Goal: Contribute content

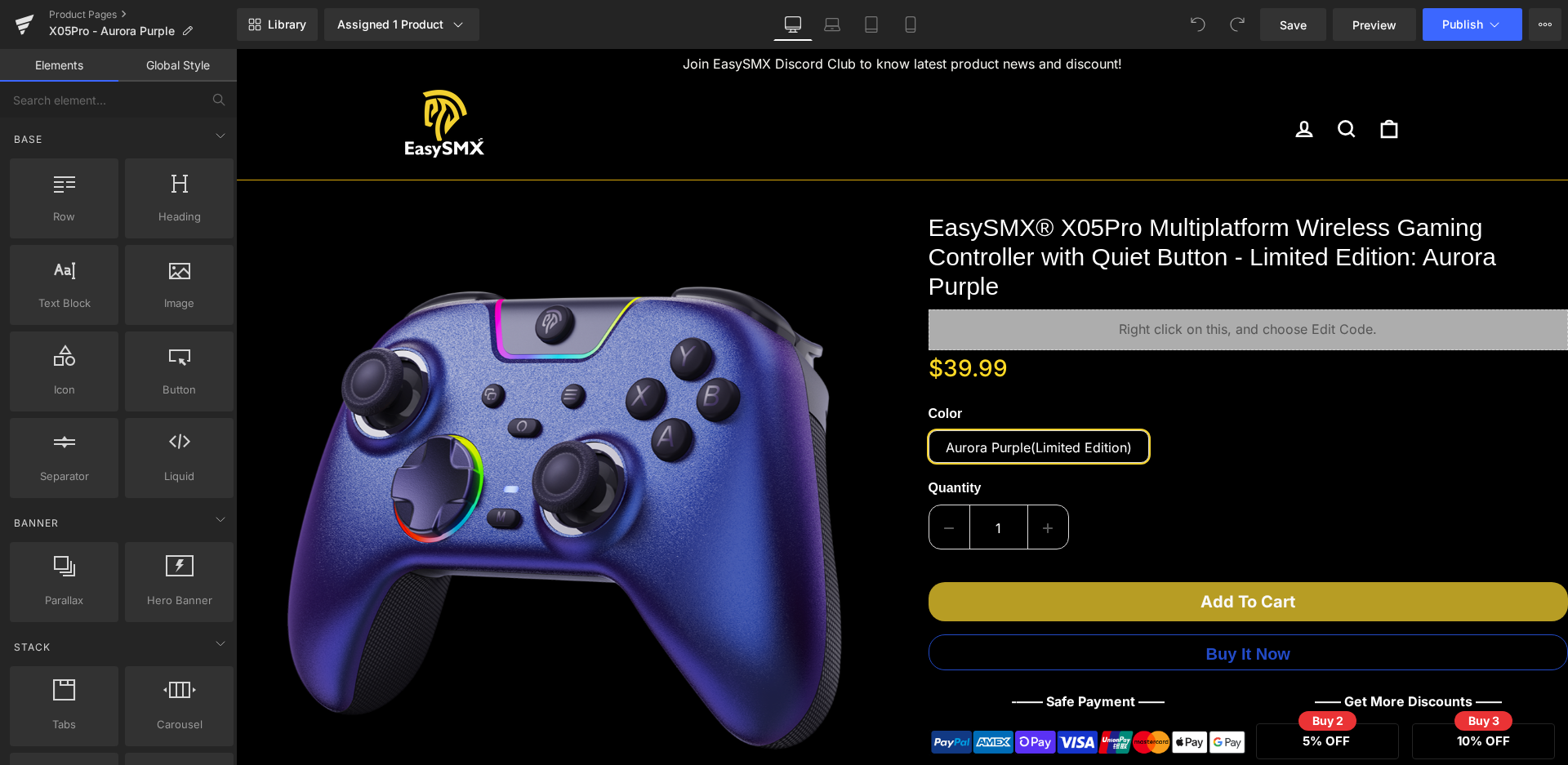
click at [1185, 92] on div at bounding box center [902, 129] width 784 height 101
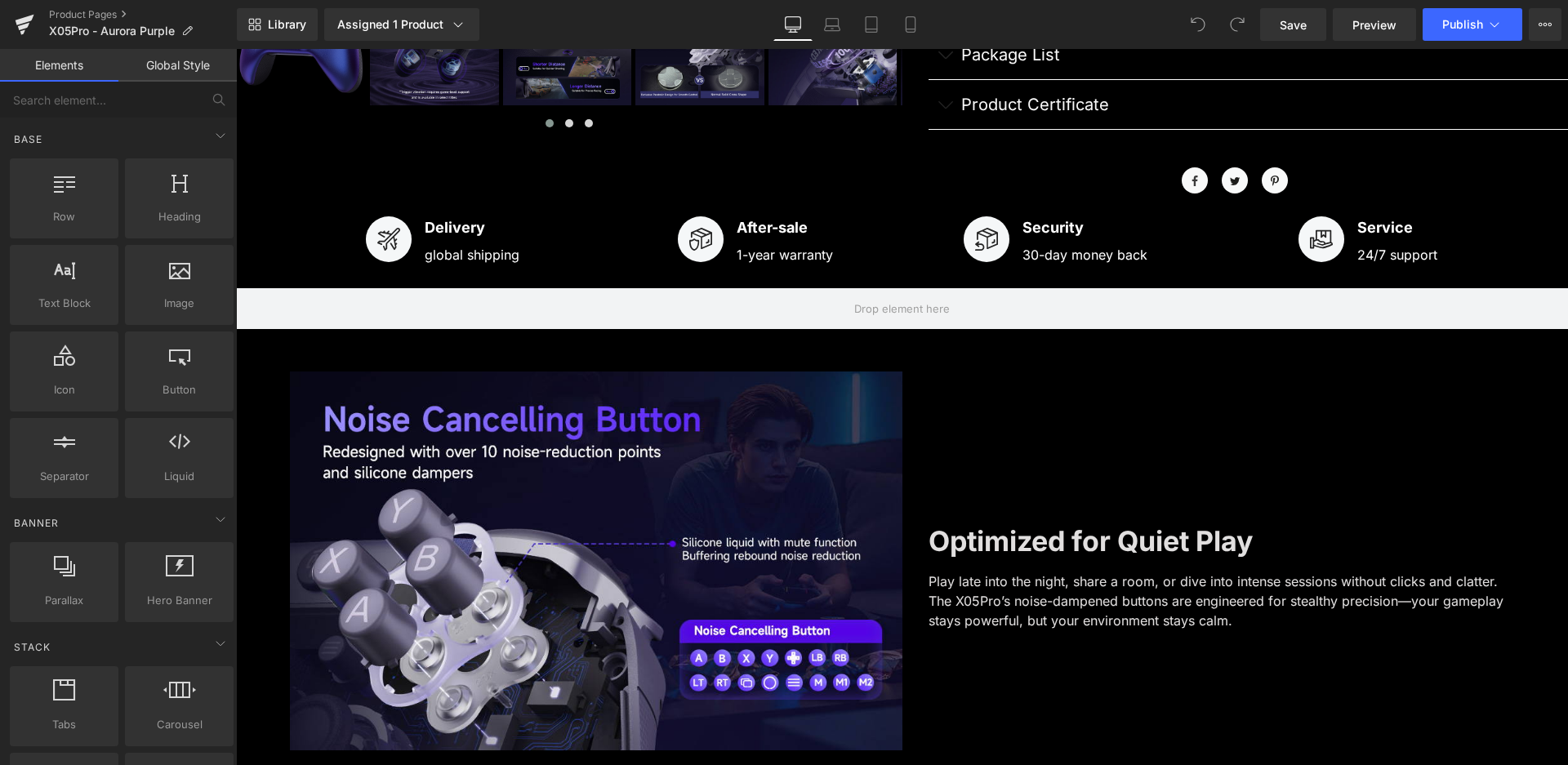
scroll to position [1306, 0]
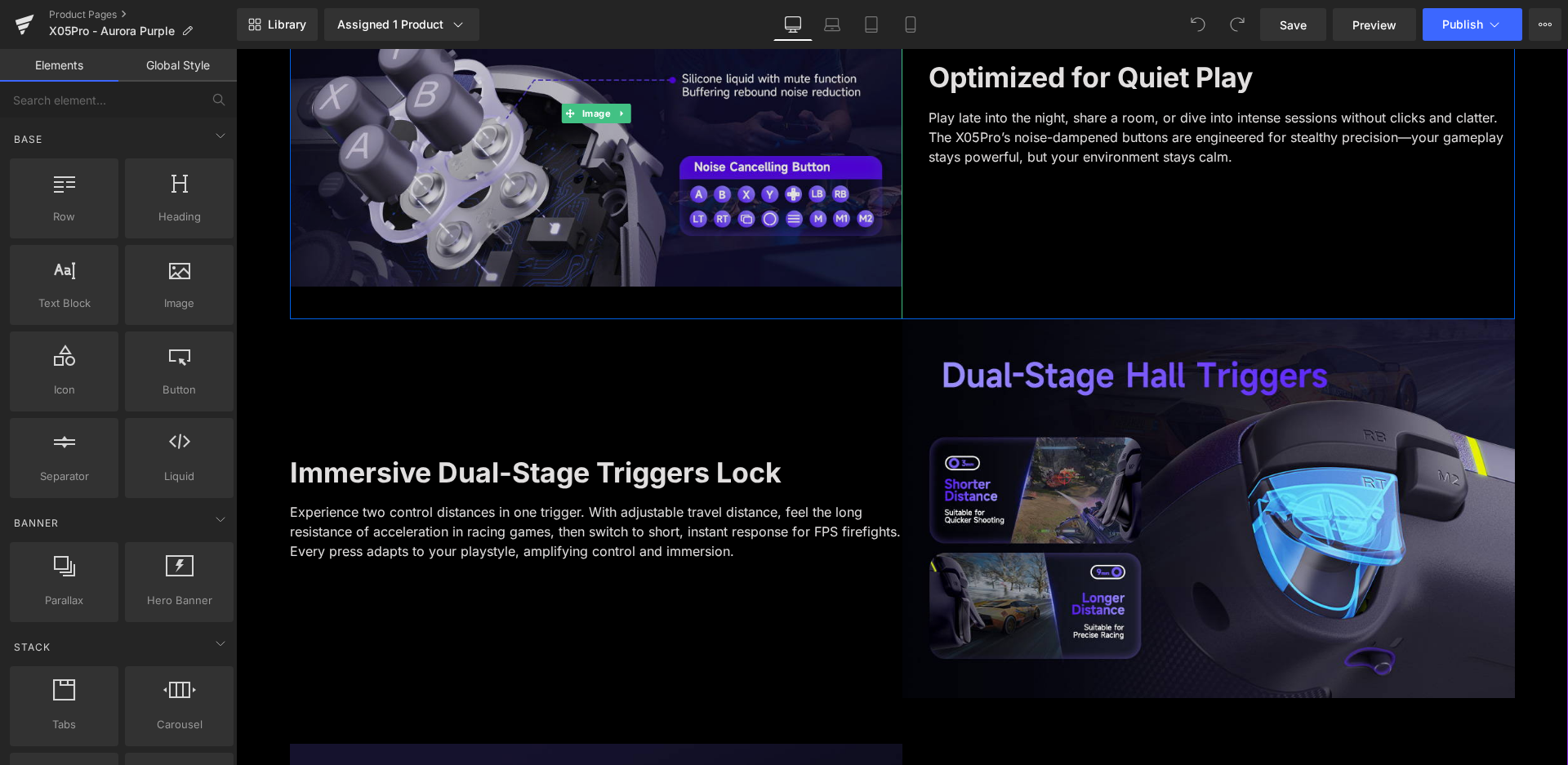
click at [540, 223] on img at bounding box center [595, 114] width 612 height 412
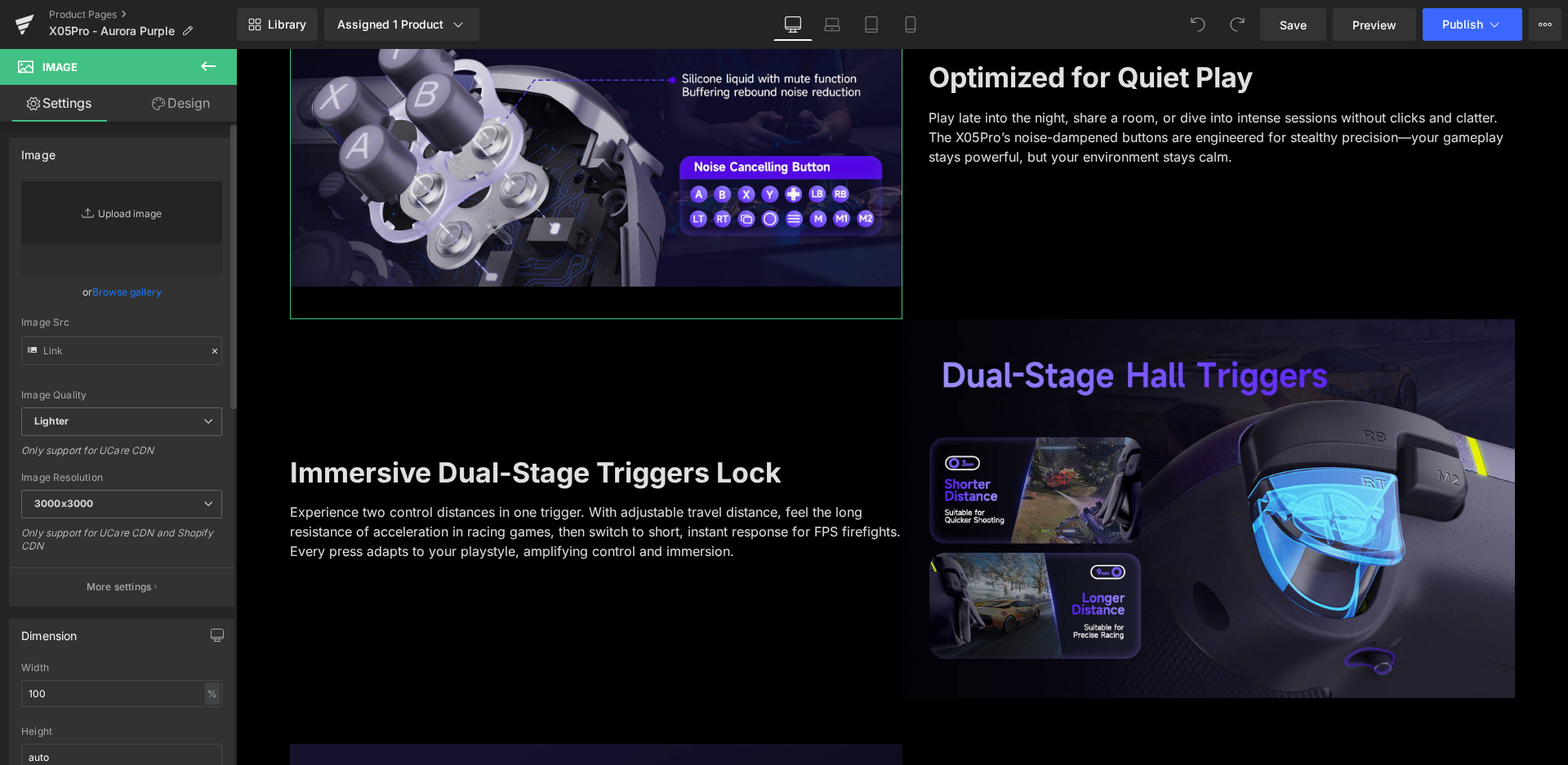
click at [118, 211] on link "Replace Image" at bounding box center [122, 228] width 201 height 94
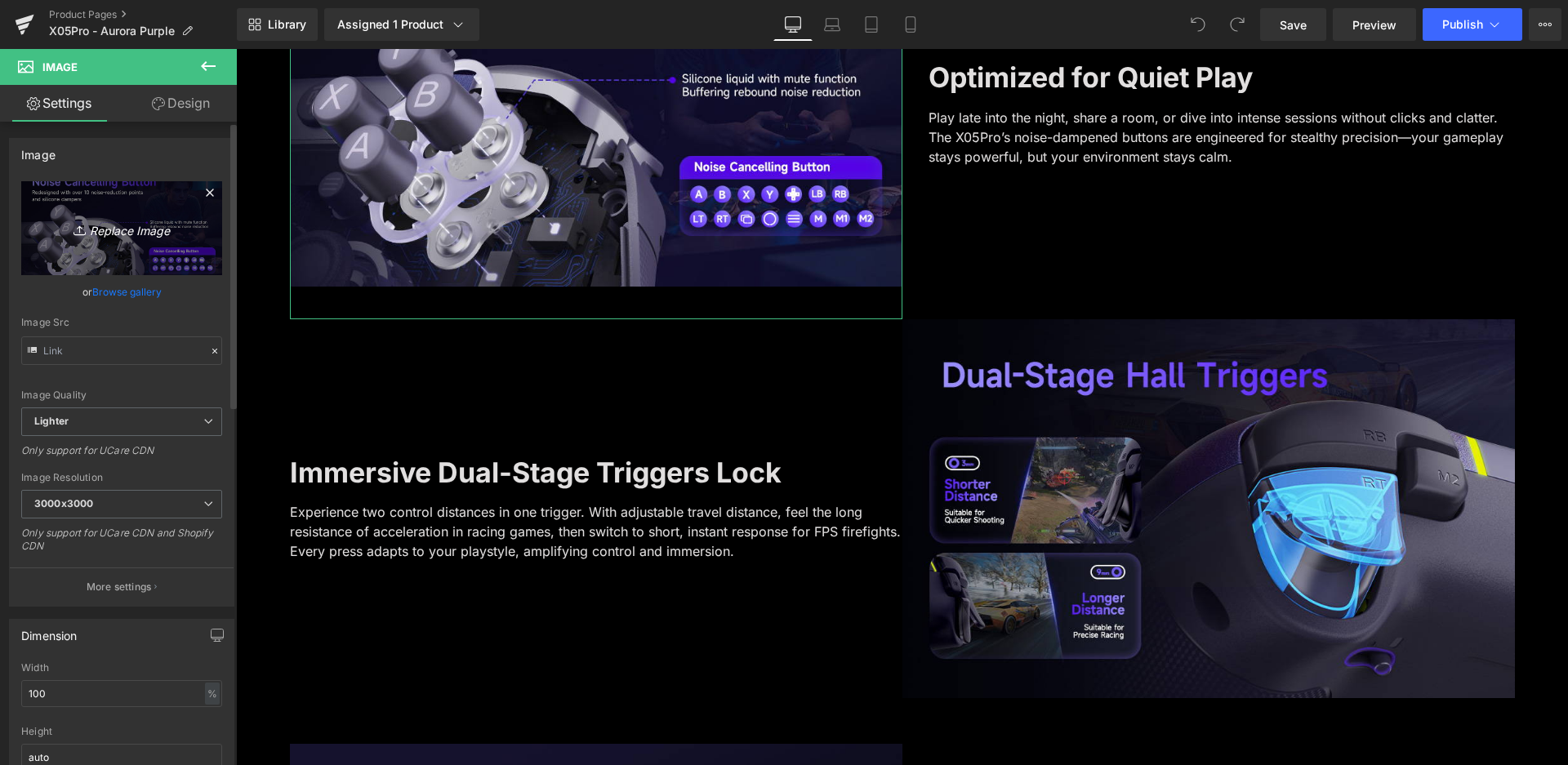
type input "[URL][DOMAIN_NAME]"
type input "C:\fakepath\A+-静音.jpg"
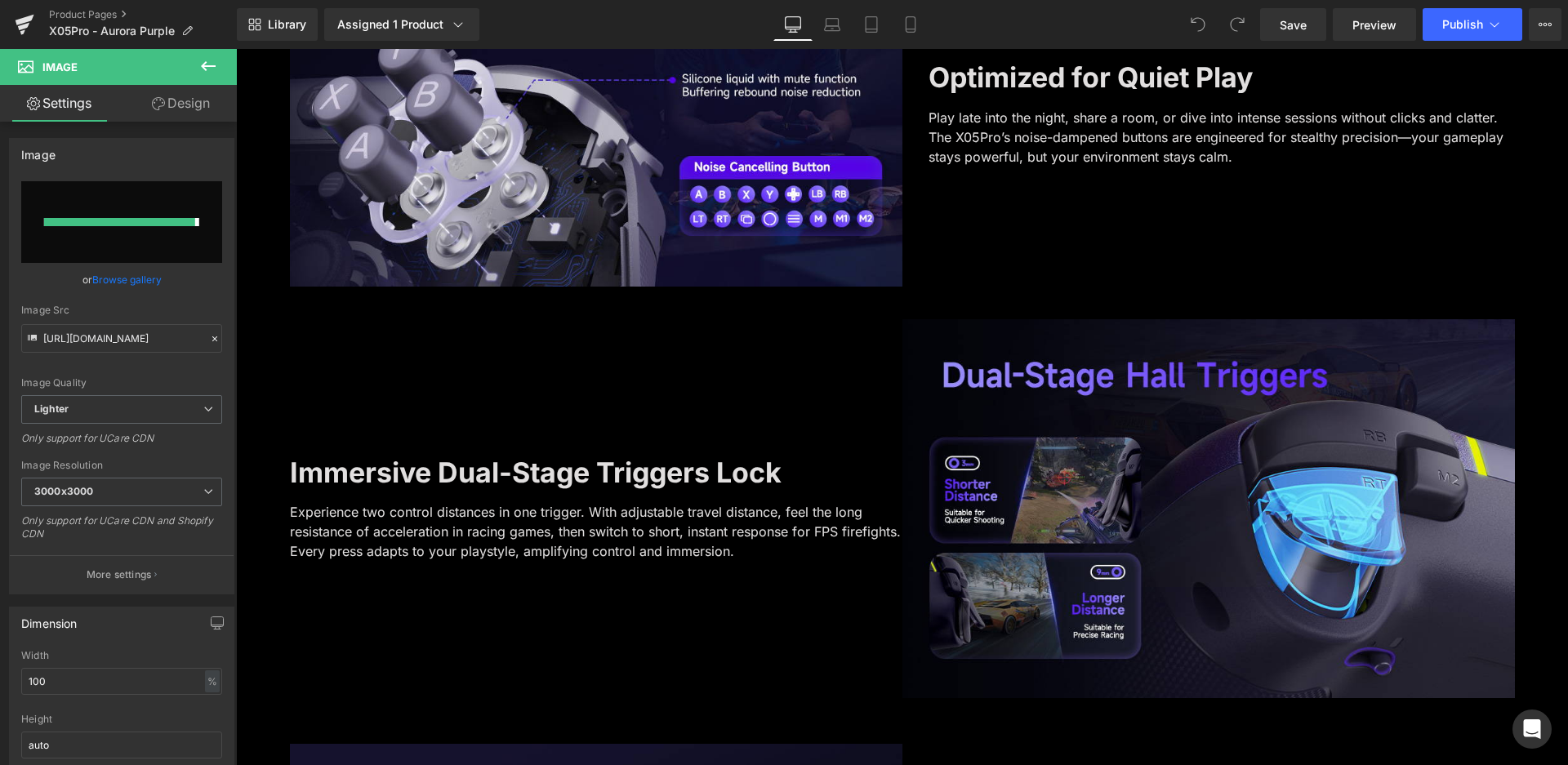
type input "[URL][DOMAIN_NAME]"
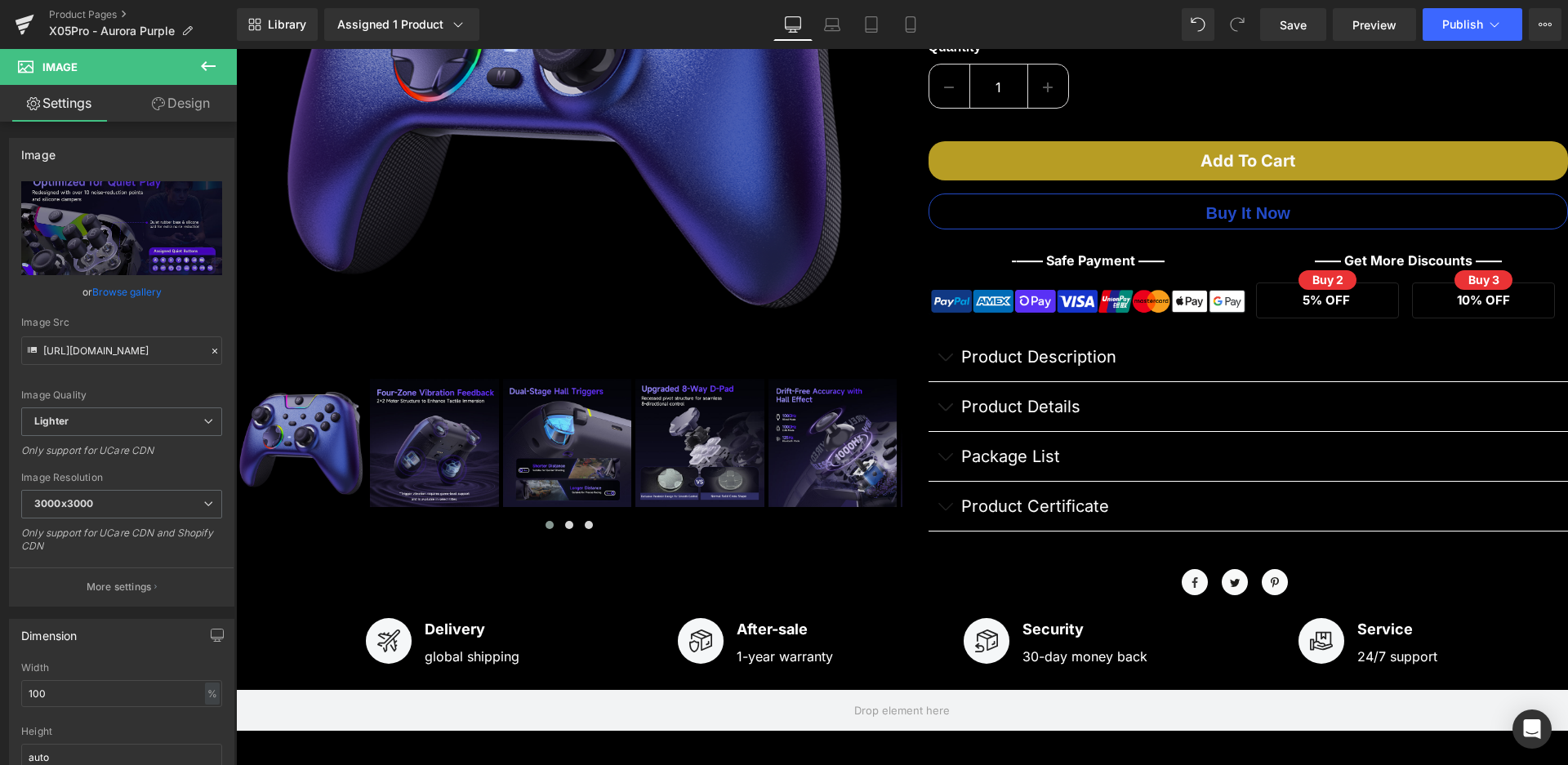
scroll to position [408, 0]
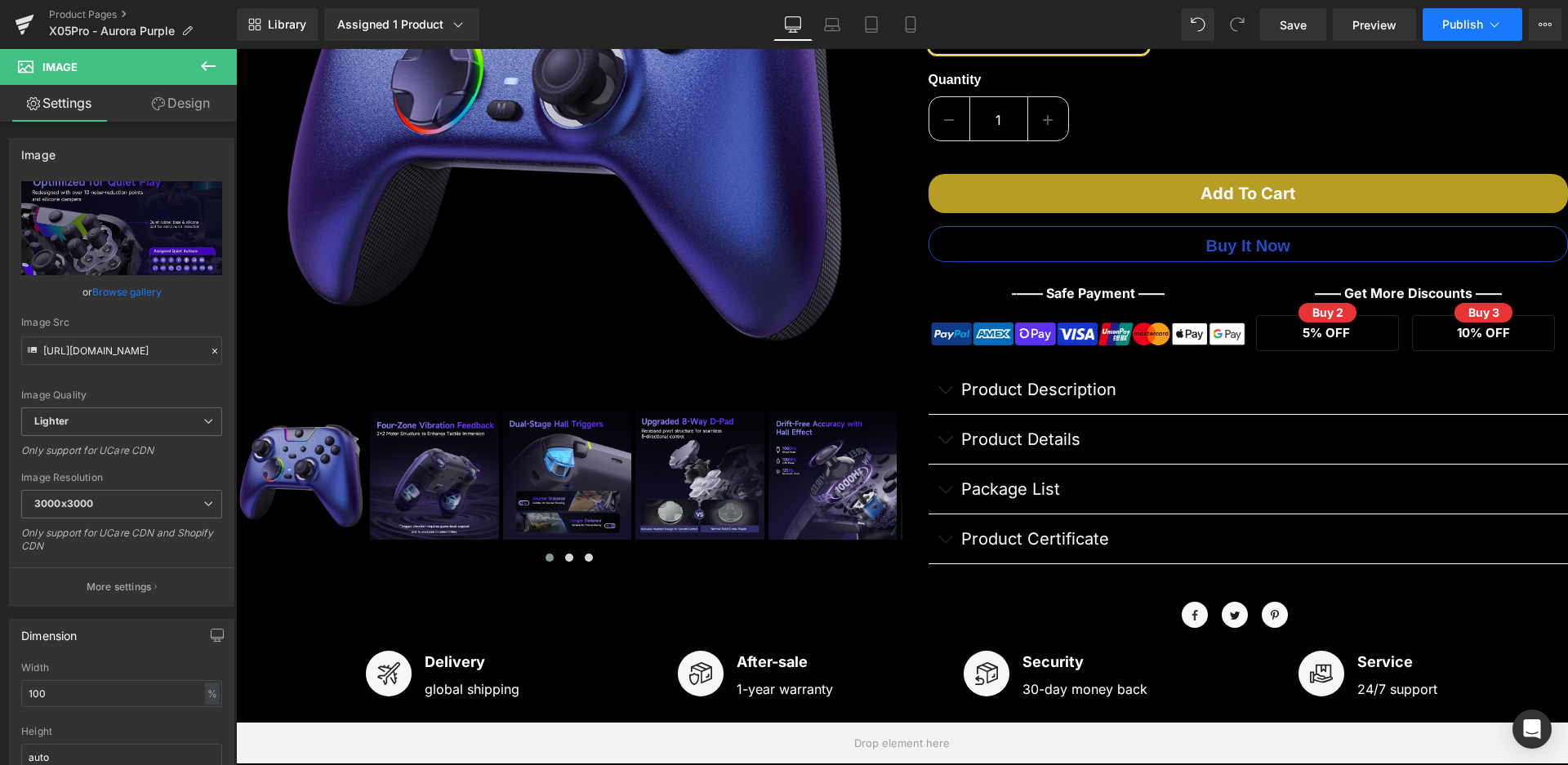
click at [1432, 27] on button "Publish" at bounding box center [1472, 24] width 100 height 32
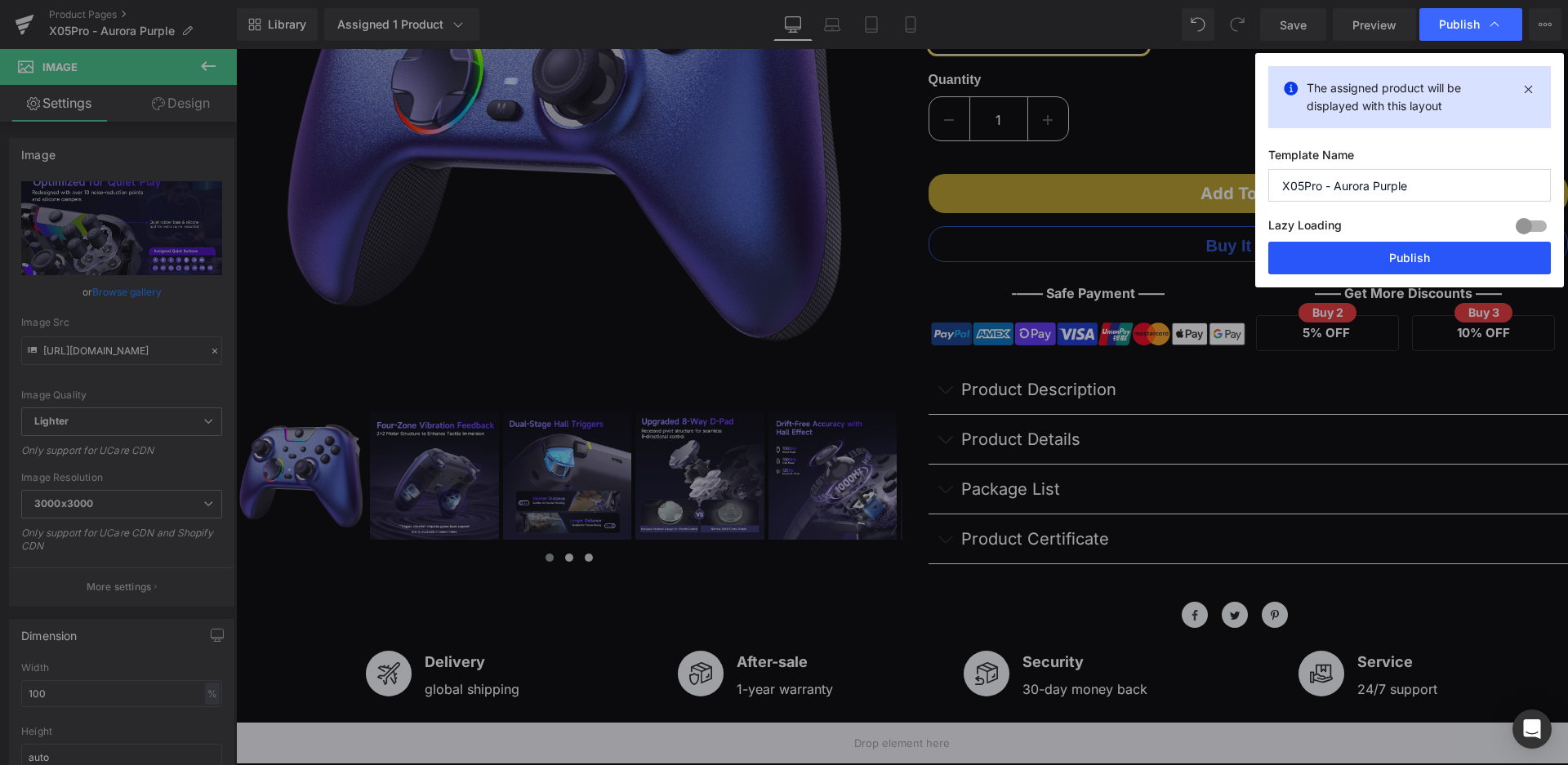
click at [1387, 262] on button "Publish" at bounding box center [1409, 257] width 282 height 32
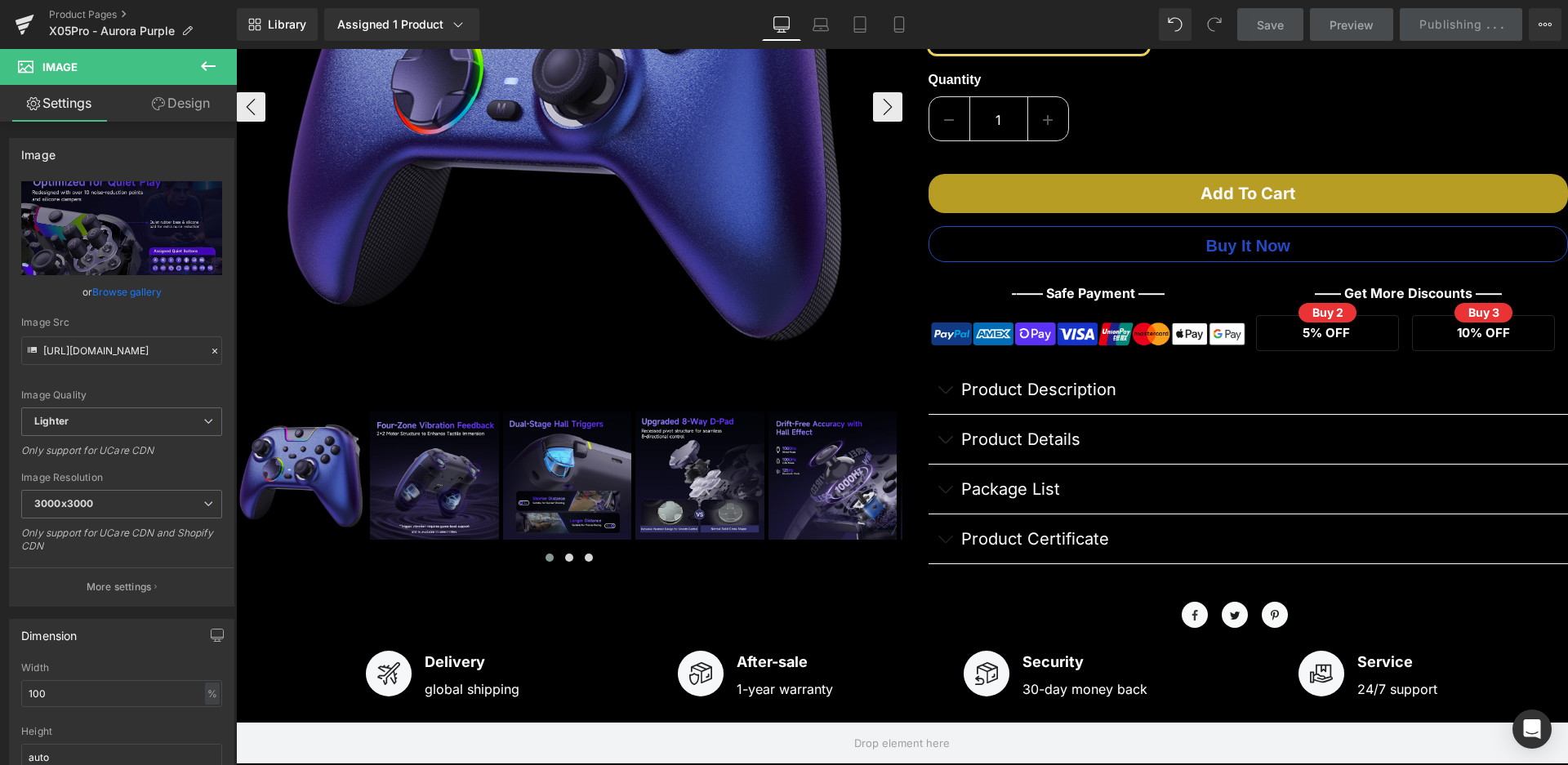
scroll to position [81, 0]
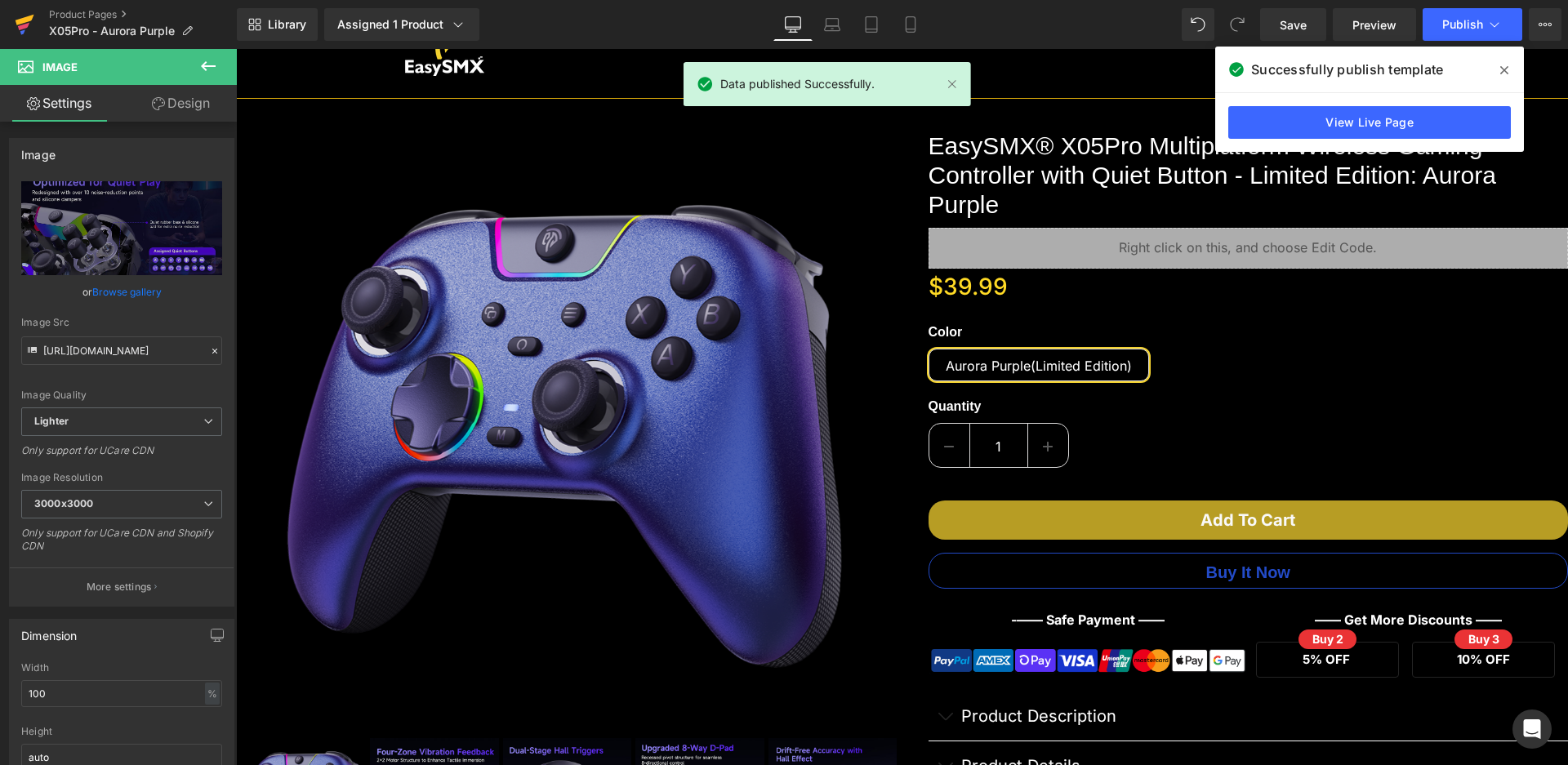
click at [26, 14] on icon at bounding box center [24, 24] width 19 height 41
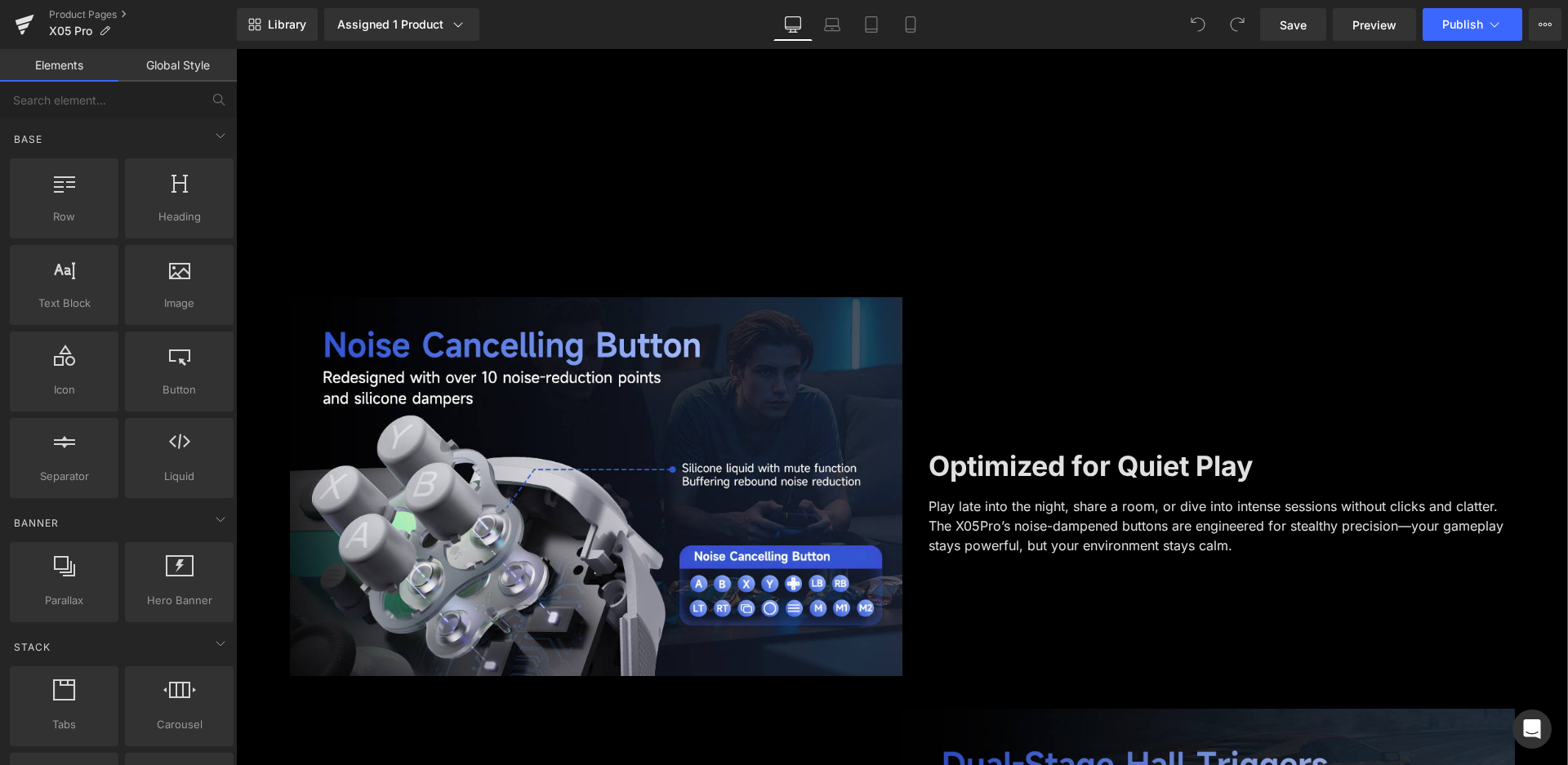
scroll to position [1796, 0]
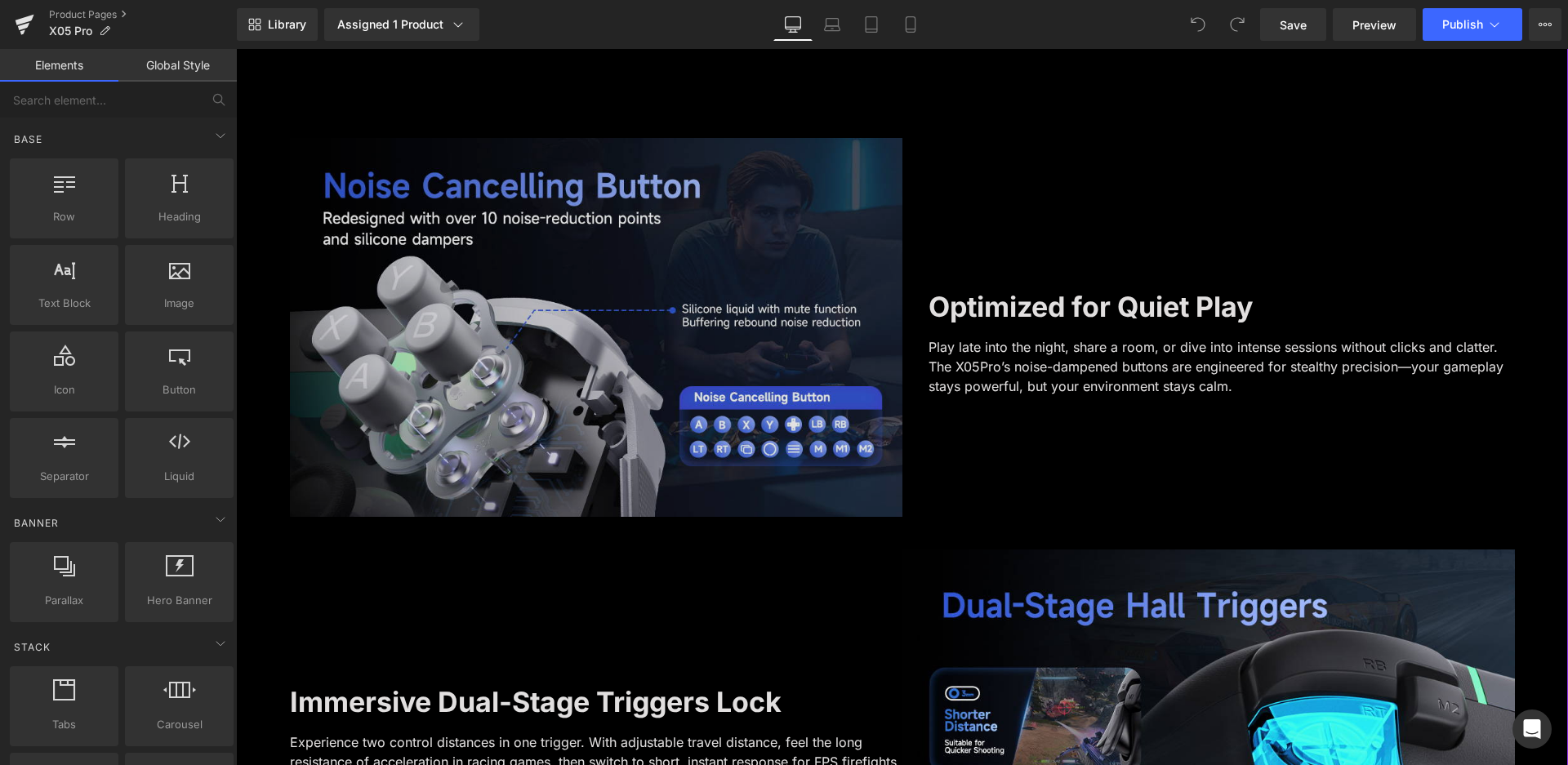
click at [619, 266] on img at bounding box center [595, 344] width 612 height 412
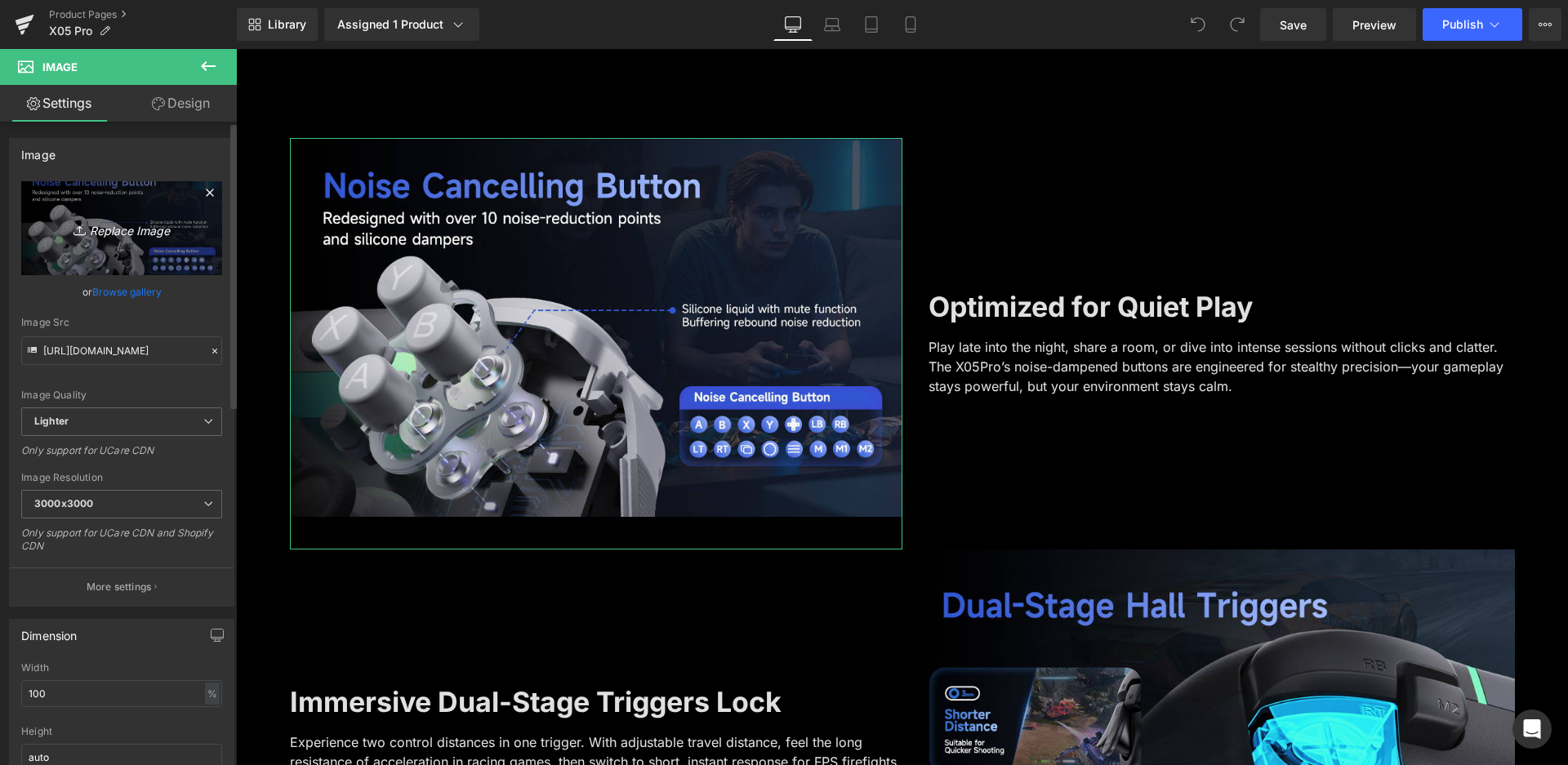
click at [152, 227] on icon "Replace Image" at bounding box center [122, 228] width 131 height 20
type input "C:\fakepath\A+-静音.jpg"
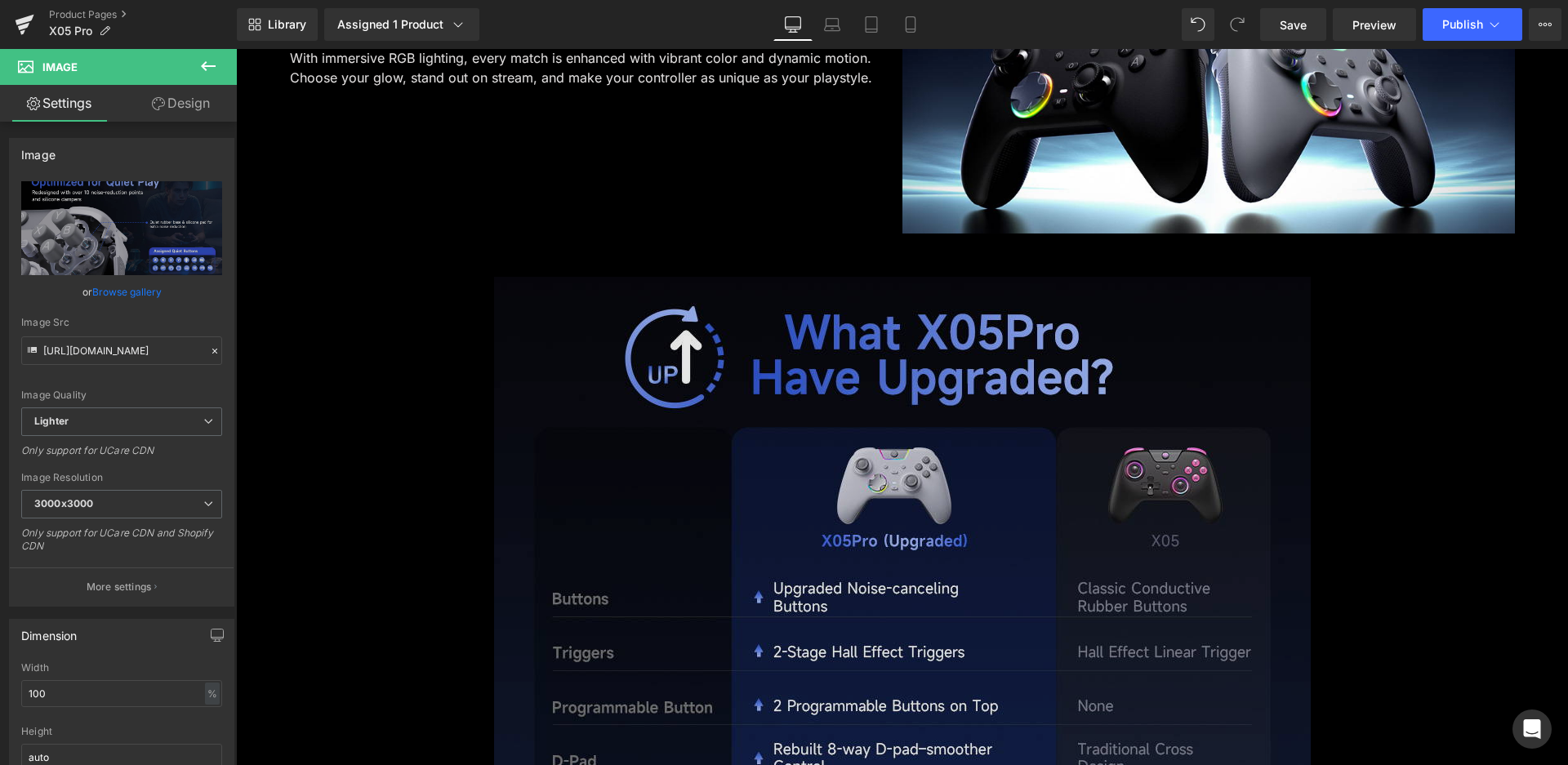
scroll to position [4245, 0]
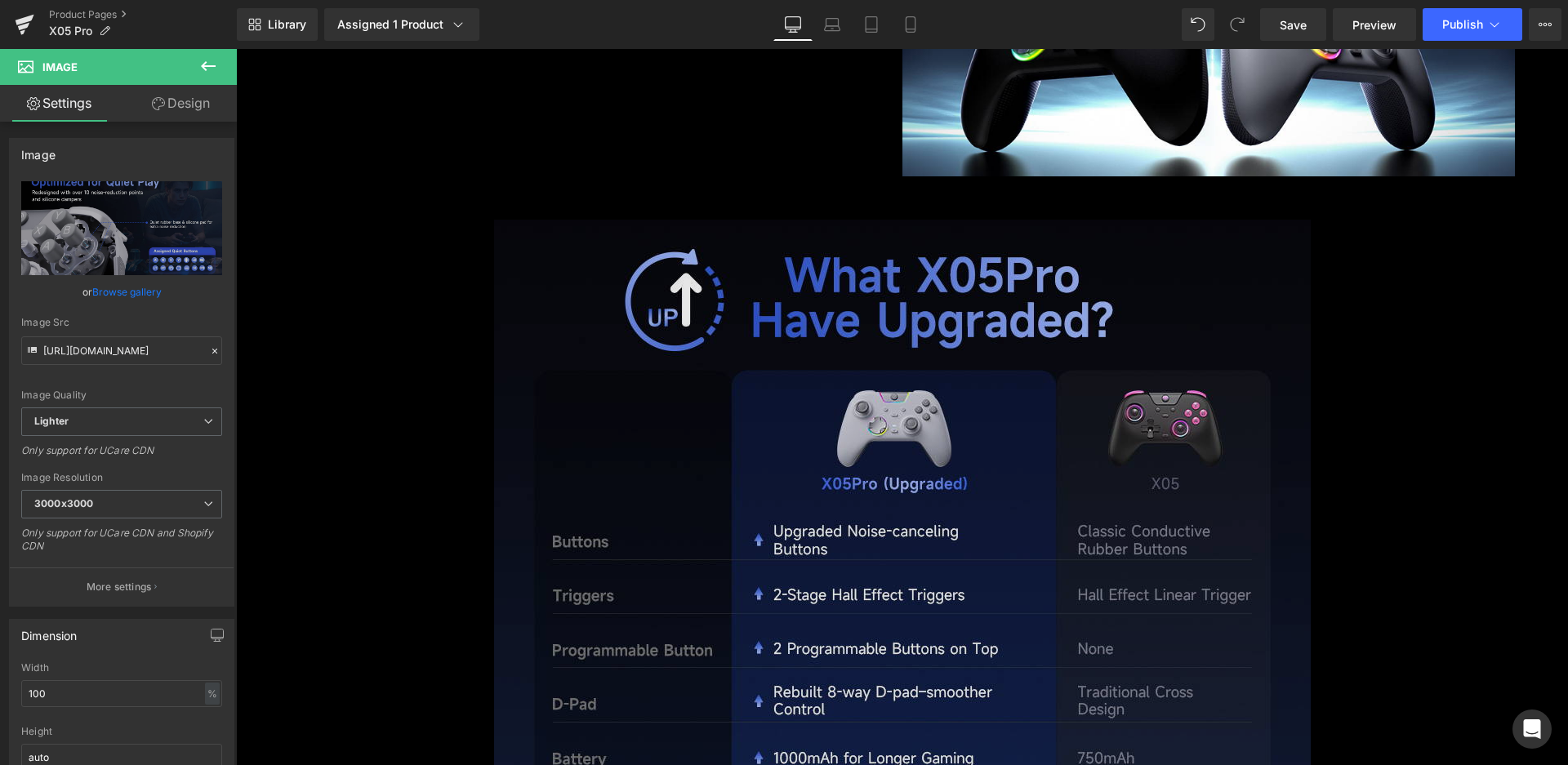
click at [859, 598] on img at bounding box center [902, 628] width 817 height 817
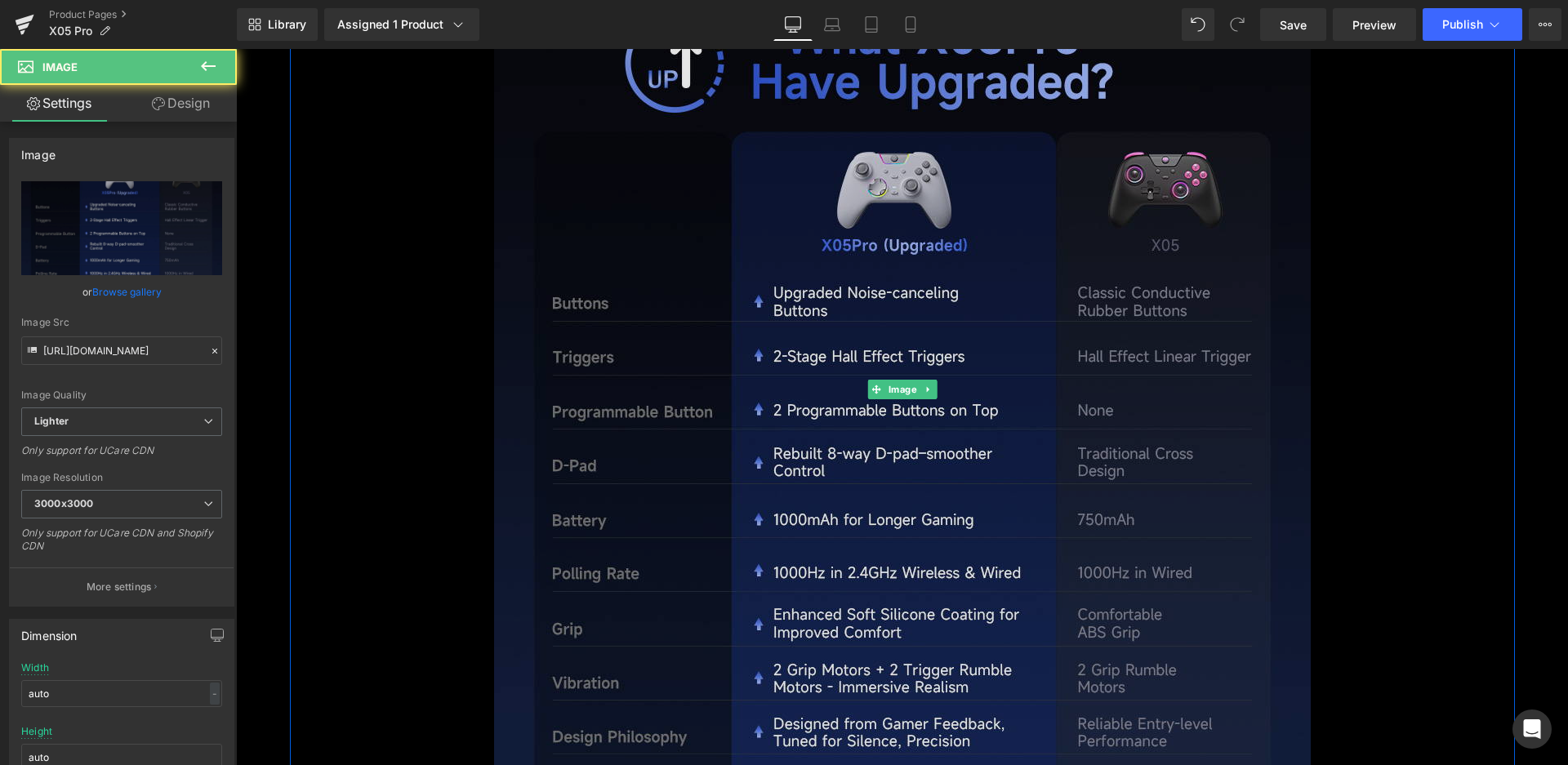
scroll to position [4572, 0]
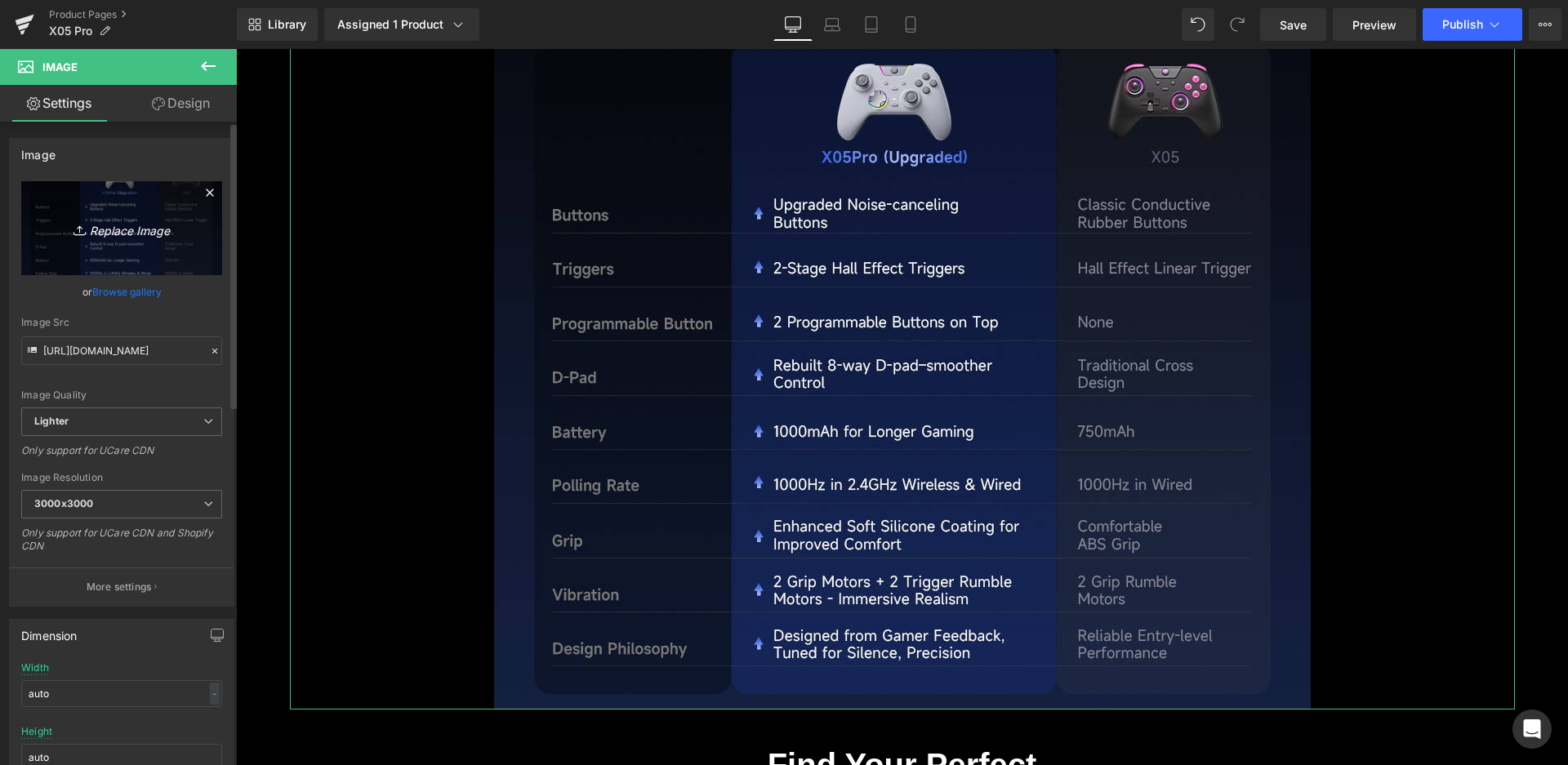
click at [108, 224] on icon "Replace Image" at bounding box center [122, 228] width 131 height 20
type input "C:\fakepath\12-升级对比图.jpg"
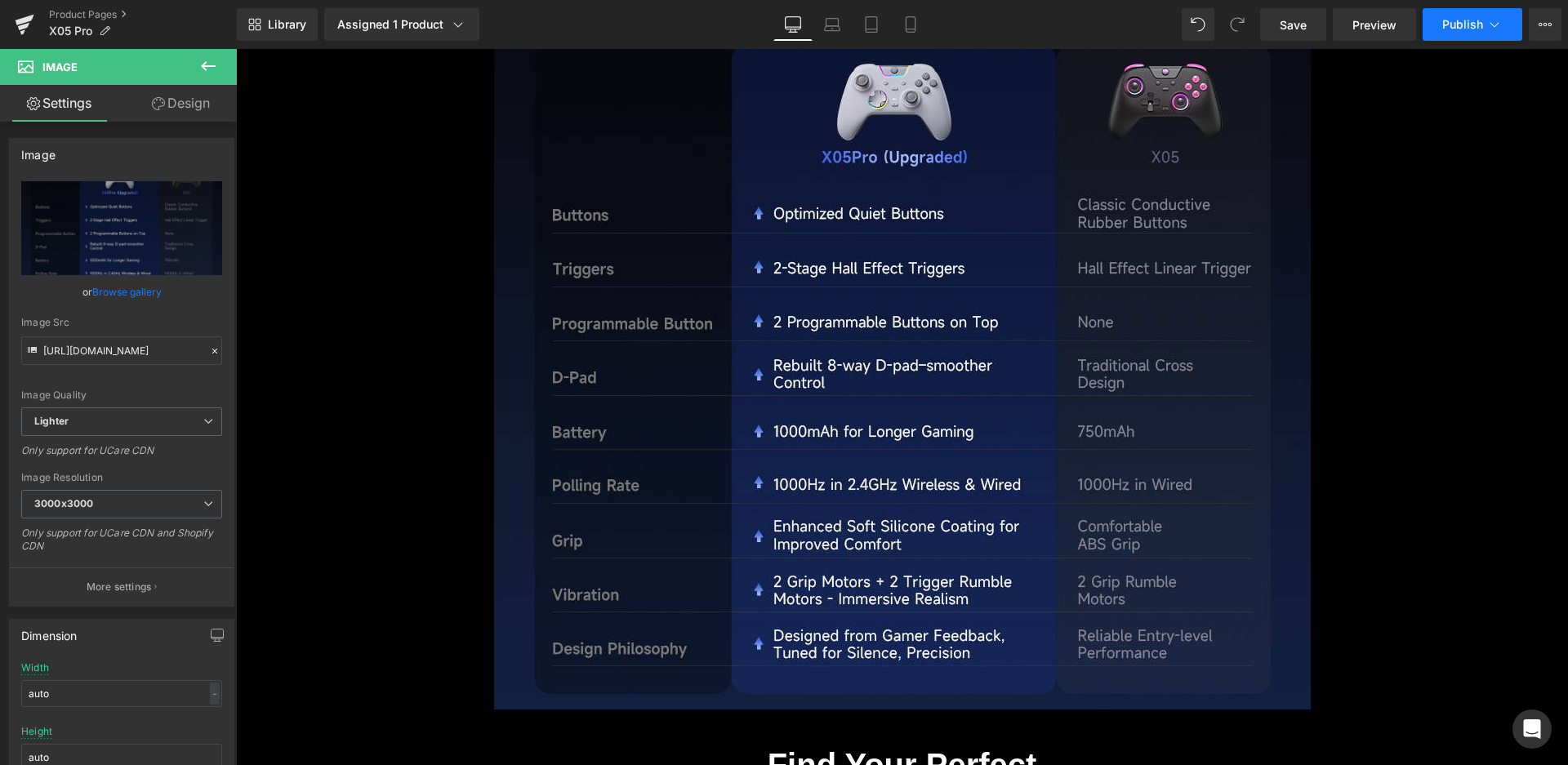
click at [1472, 18] on span "Publish" at bounding box center [1462, 24] width 41 height 13
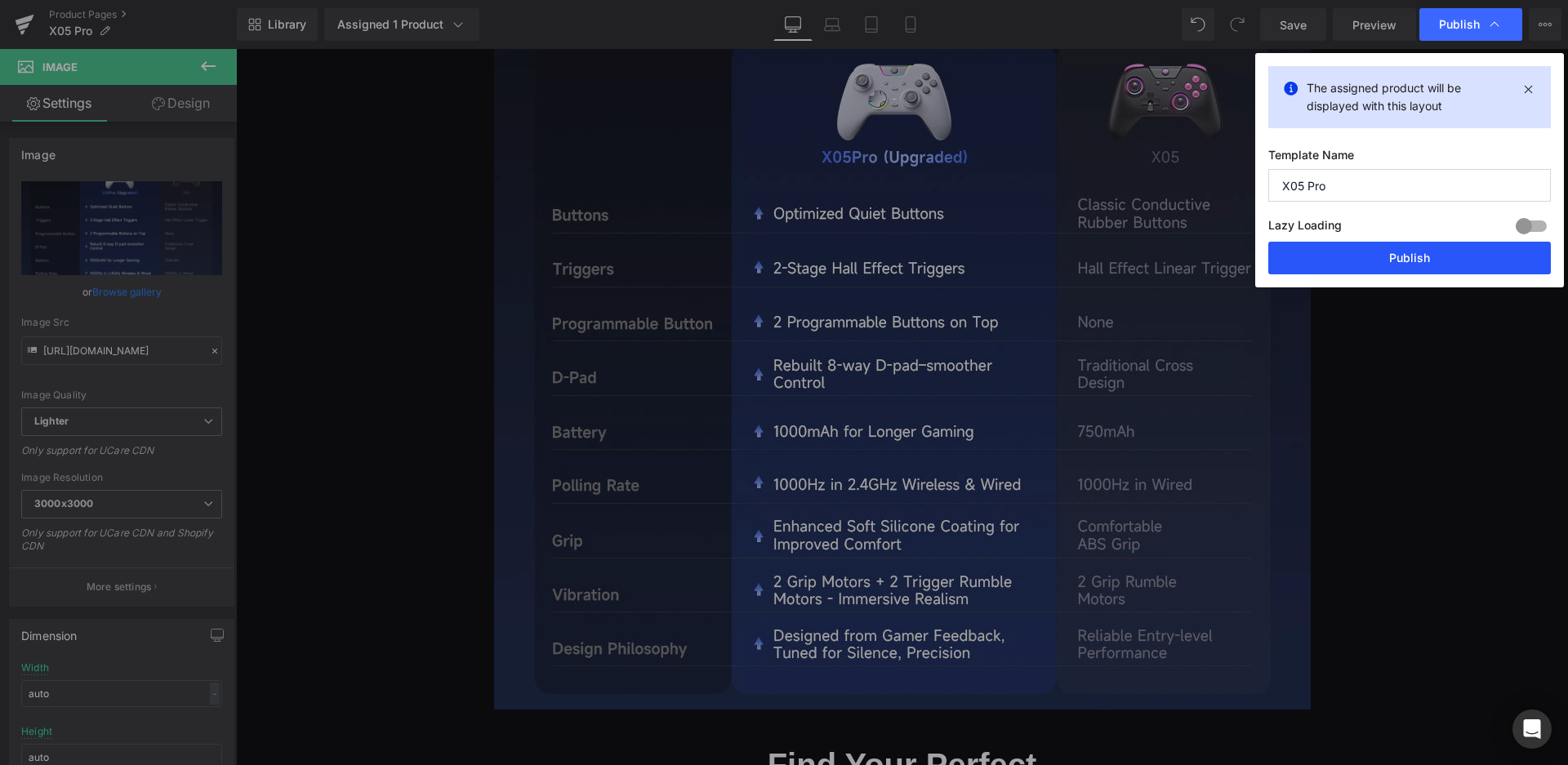
click at [1403, 258] on button "Publish" at bounding box center [1409, 257] width 282 height 32
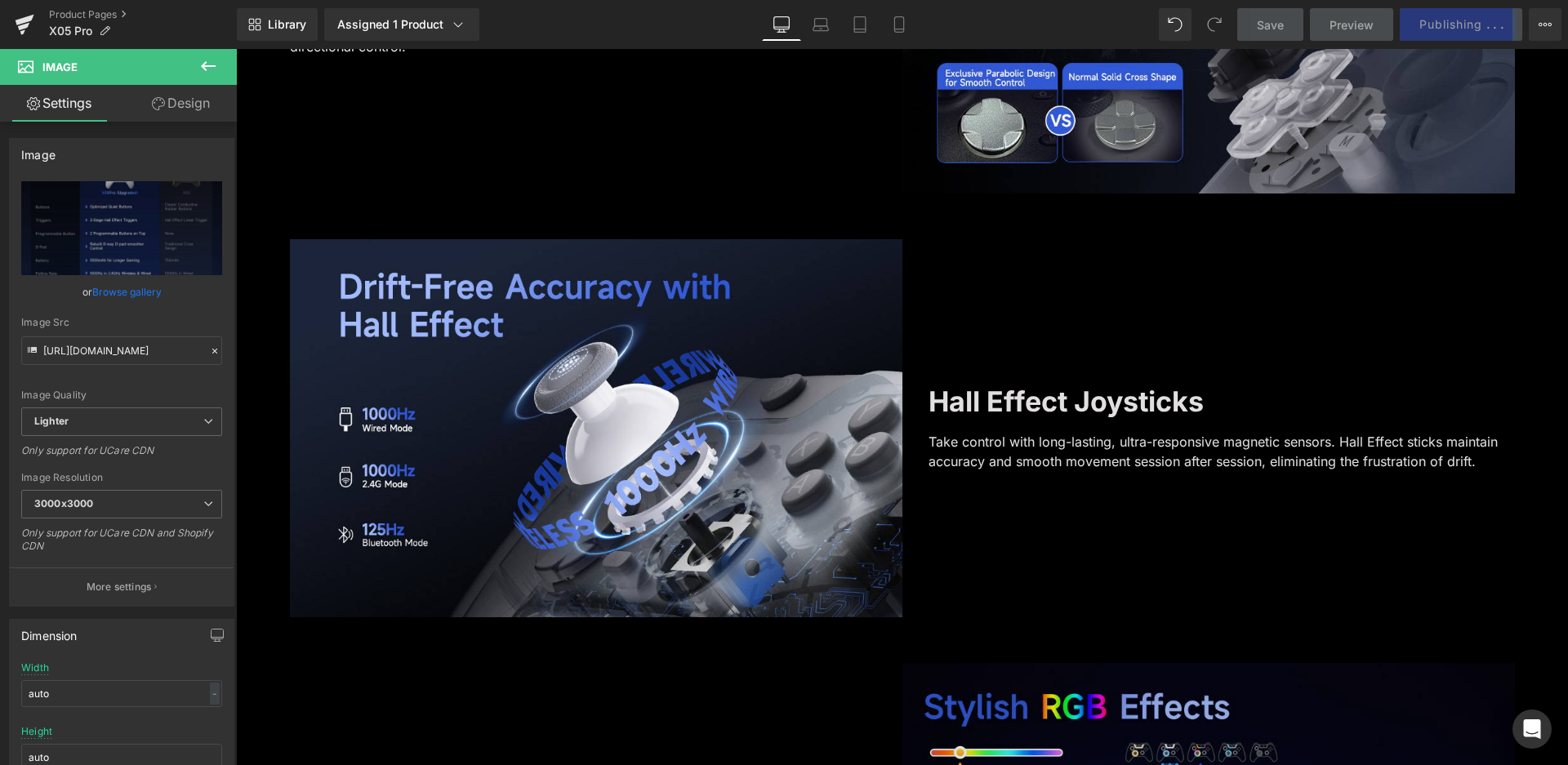
scroll to position [3352, 0]
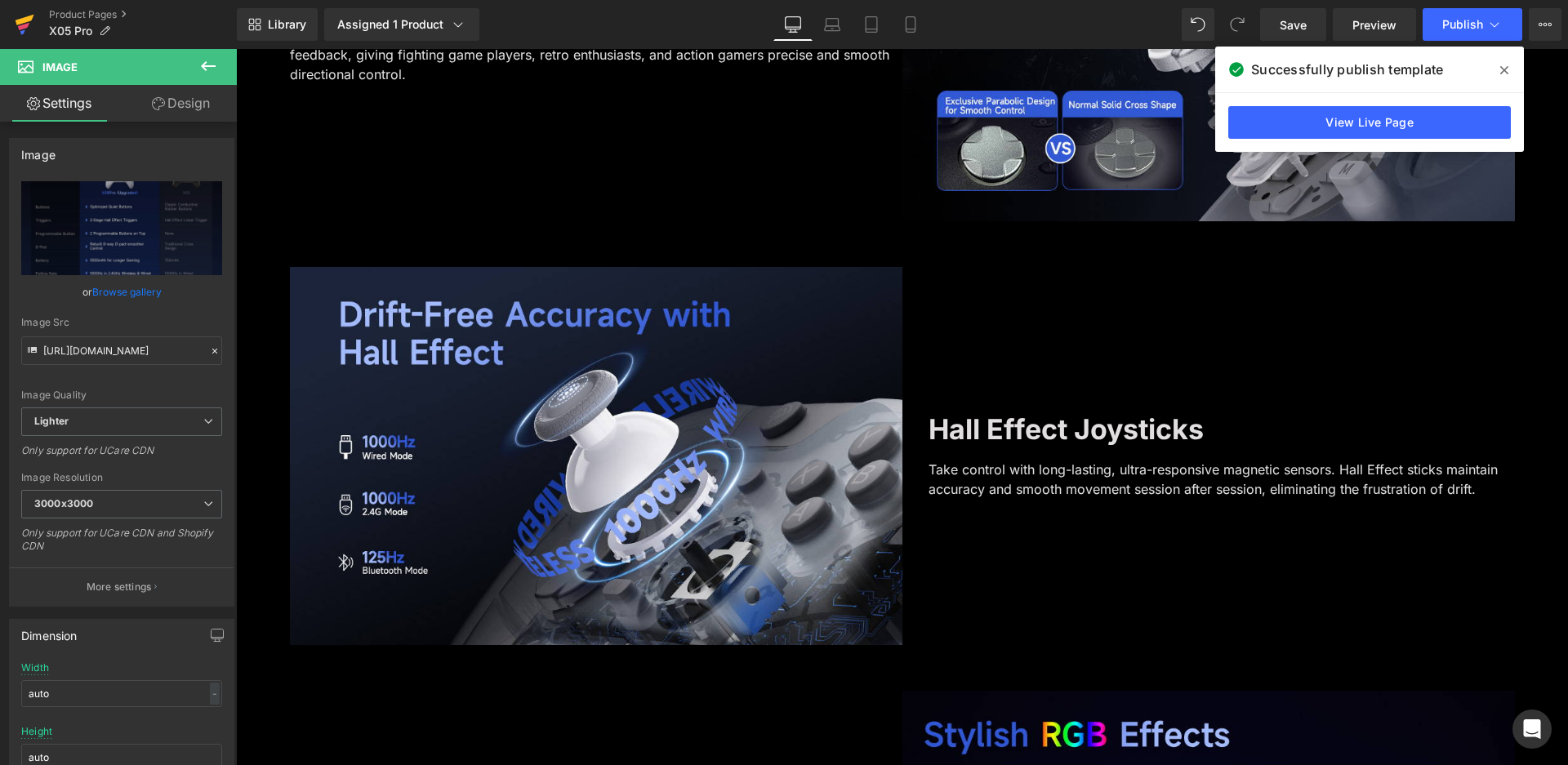
click at [13, 24] on link at bounding box center [24, 24] width 49 height 49
